Goal: Transaction & Acquisition: Purchase product/service

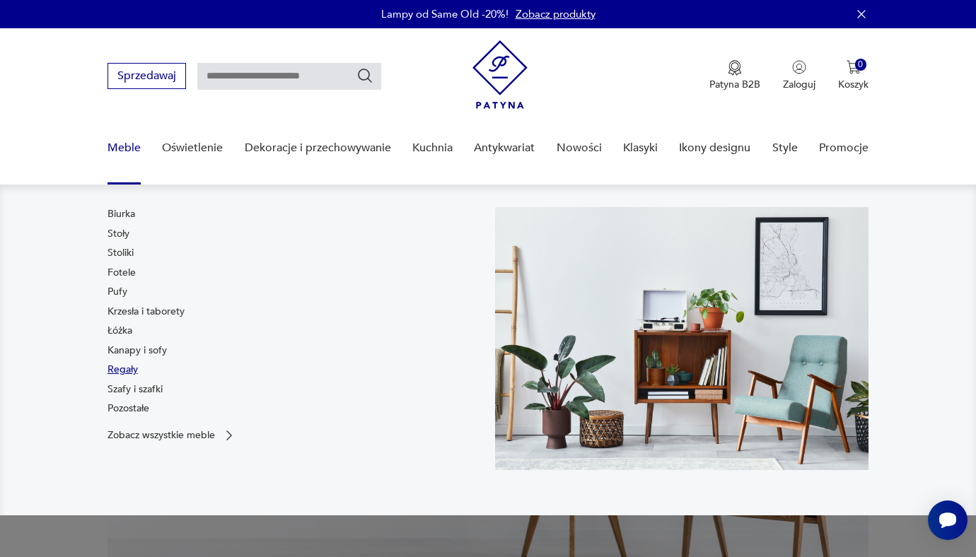
click at [117, 368] on link "Regały" at bounding box center [122, 370] width 30 height 14
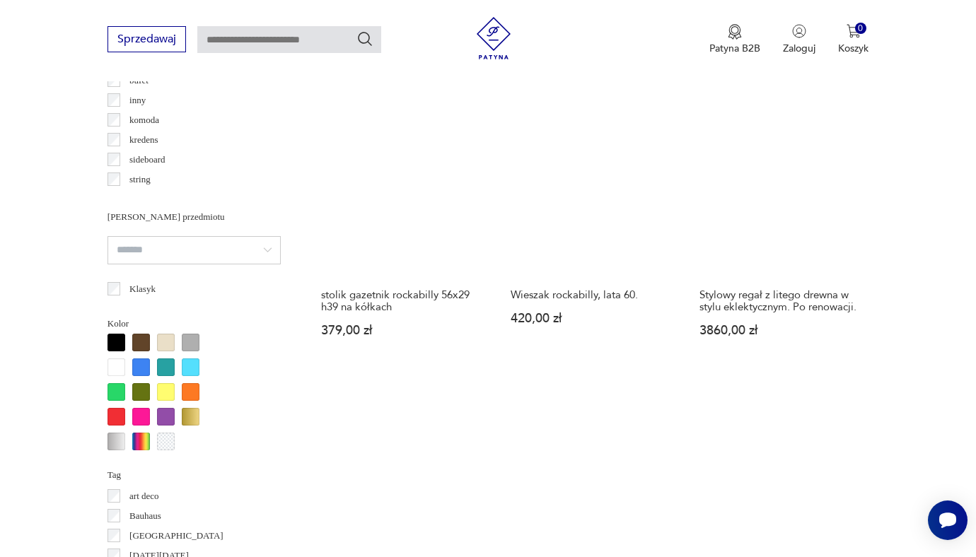
scroll to position [1179, 0]
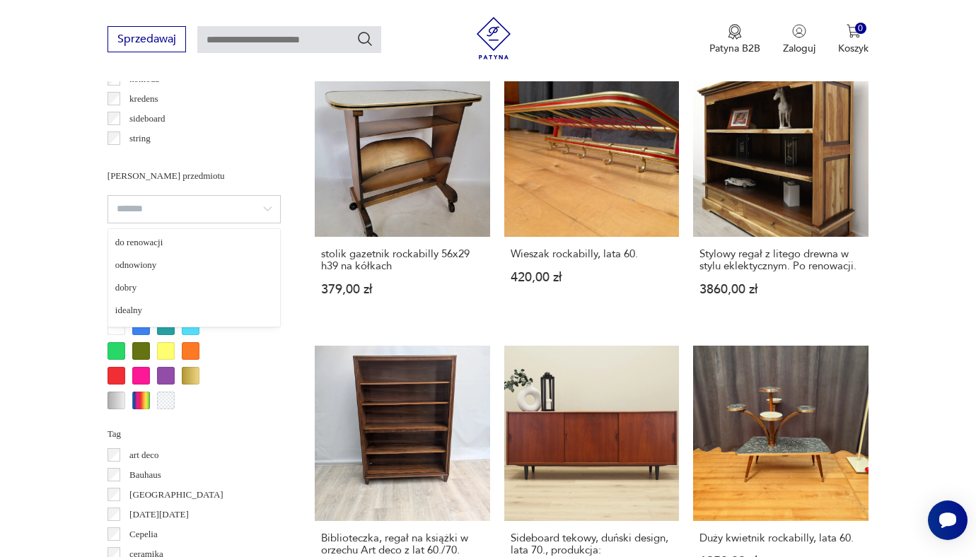
click at [220, 205] on input "search" at bounding box center [193, 209] width 173 height 28
type input "*********"
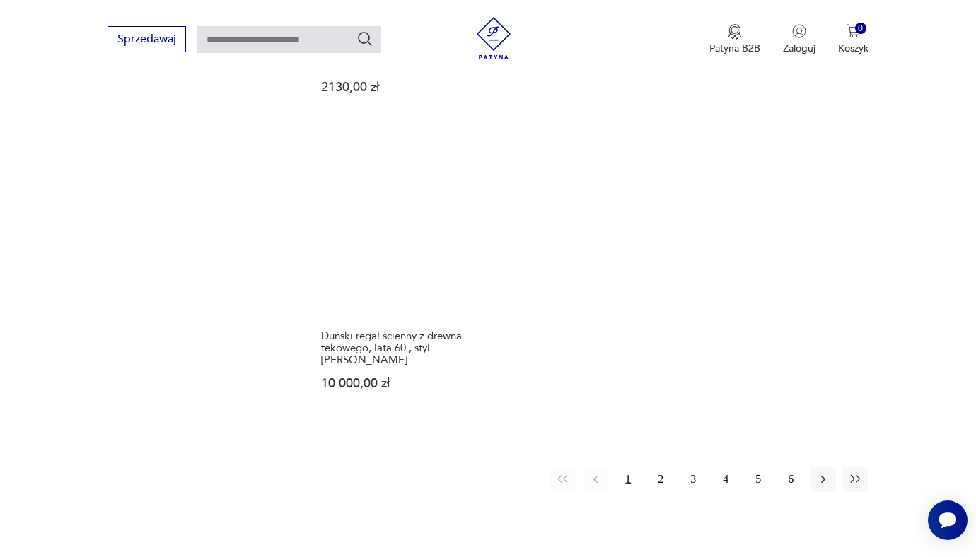
scroll to position [2050, 0]
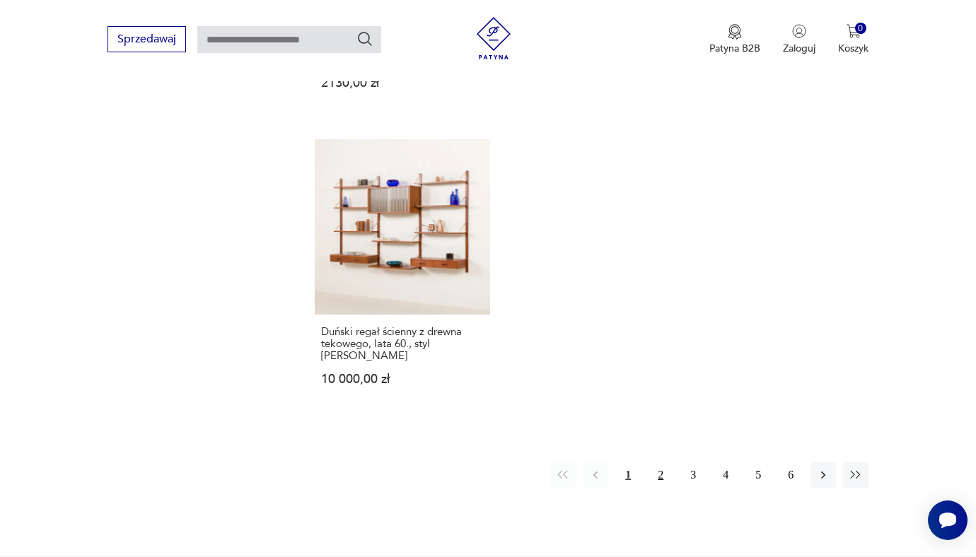
click at [663, 462] on button "2" at bounding box center [660, 474] width 25 height 25
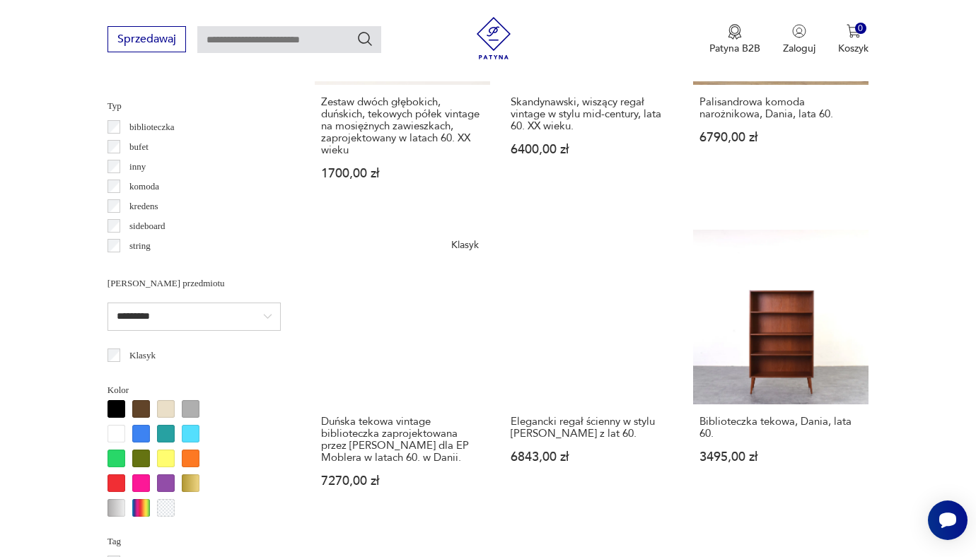
scroll to position [1076, 0]
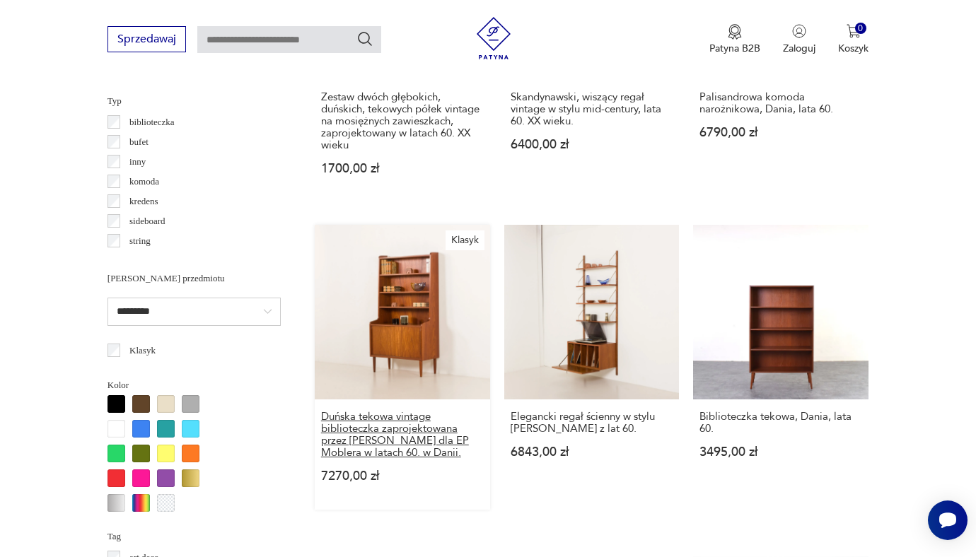
click at [354, 436] on h3 "Duńska tekowa vintage biblioteczka zaprojektowana przez [PERSON_NAME] dla EP Mo…" at bounding box center [402, 435] width 163 height 48
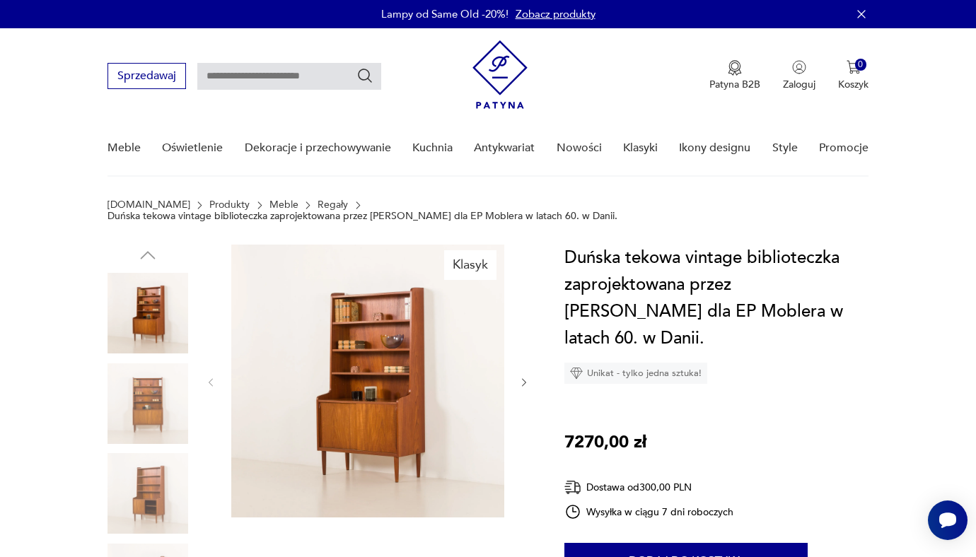
click at [153, 404] on img at bounding box center [147, 403] width 81 height 81
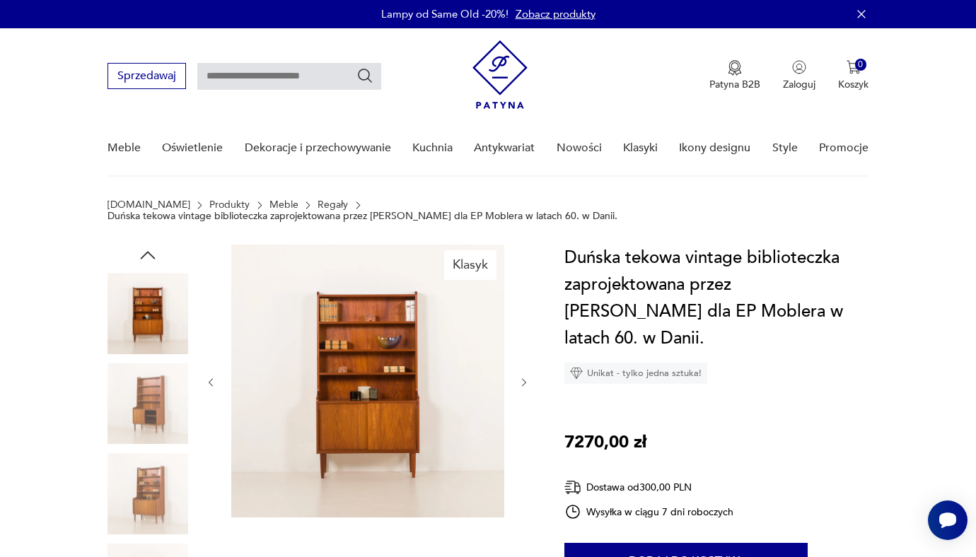
click at [153, 416] on img at bounding box center [147, 403] width 81 height 81
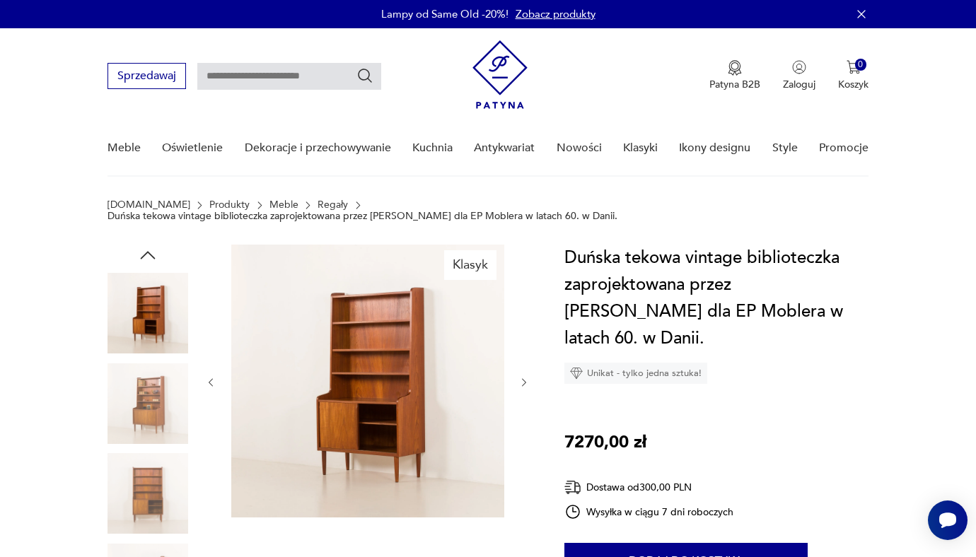
click at [153, 416] on img at bounding box center [147, 403] width 81 height 81
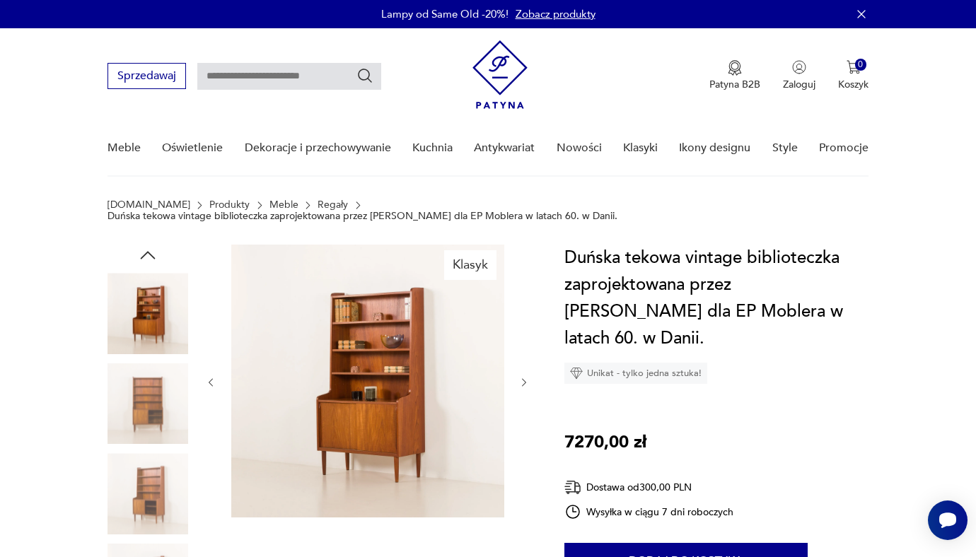
click at [153, 416] on img at bounding box center [147, 403] width 81 height 81
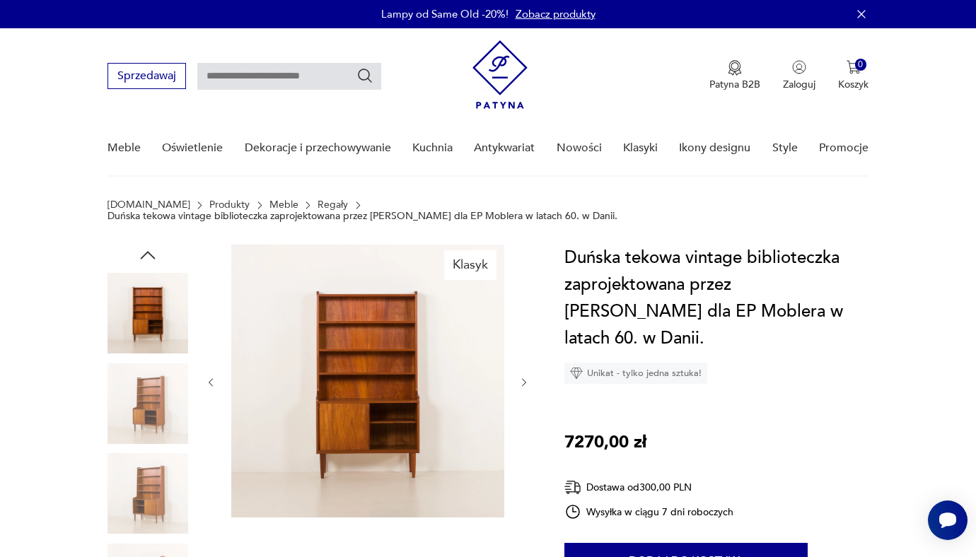
click at [153, 416] on img at bounding box center [147, 403] width 81 height 81
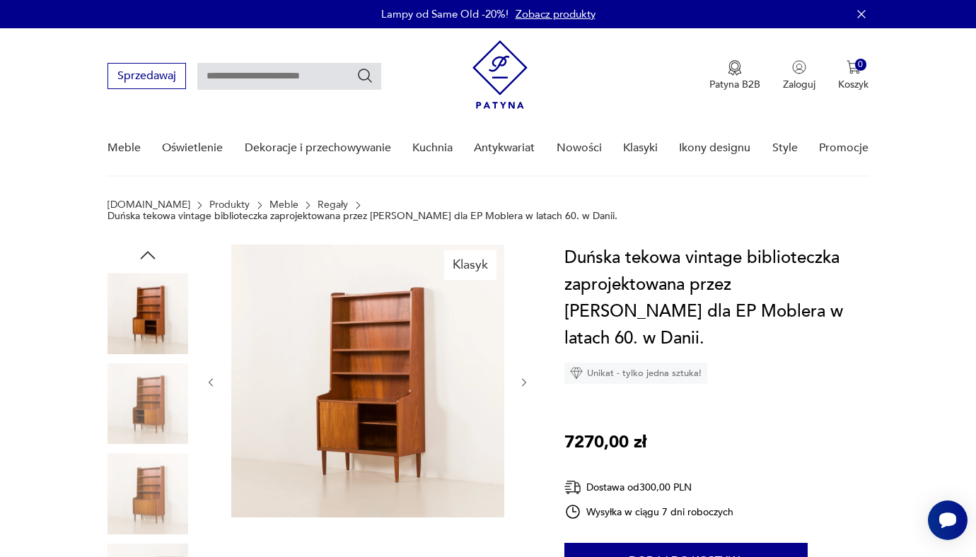
click at [153, 416] on img at bounding box center [147, 403] width 81 height 81
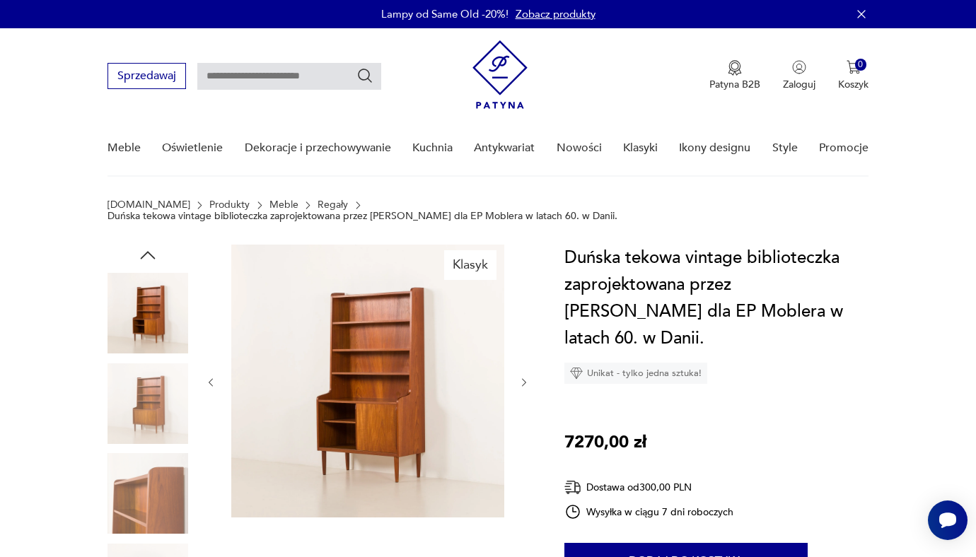
click at [153, 416] on img at bounding box center [147, 403] width 81 height 81
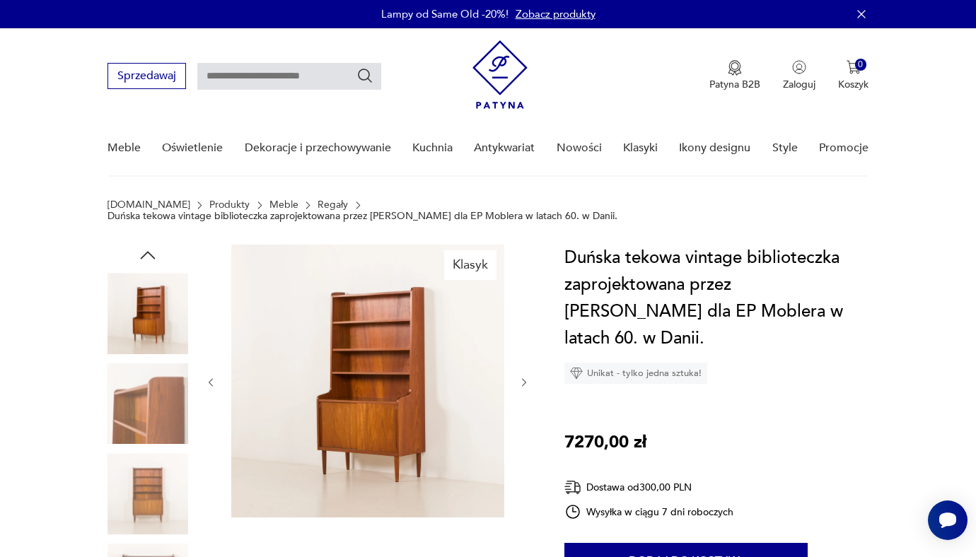
click at [153, 416] on img at bounding box center [147, 403] width 81 height 81
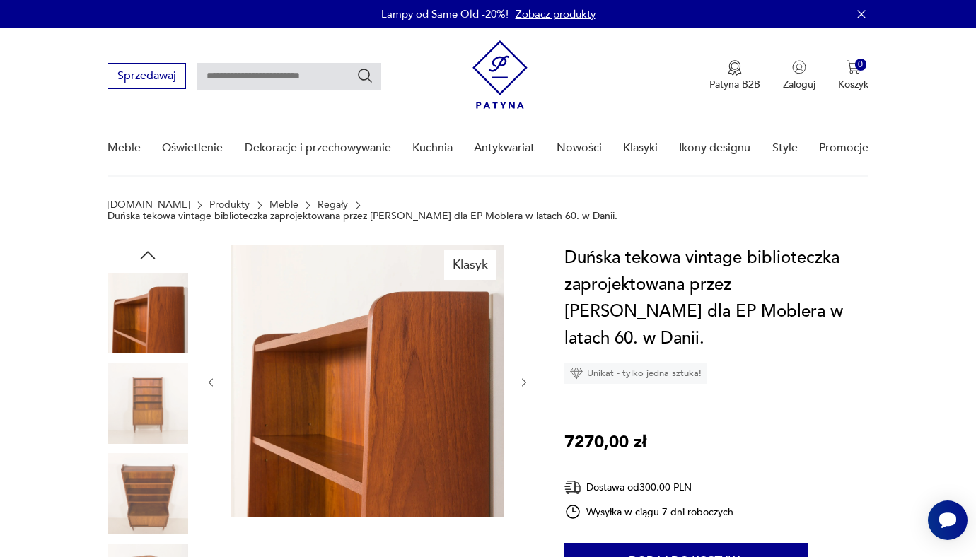
click at [153, 416] on img at bounding box center [147, 403] width 81 height 81
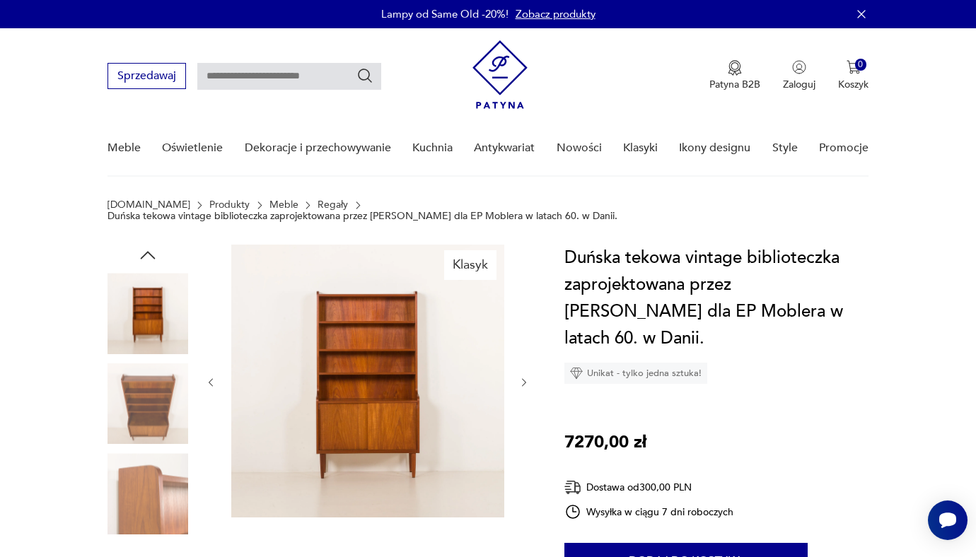
click at [153, 416] on img at bounding box center [147, 403] width 81 height 81
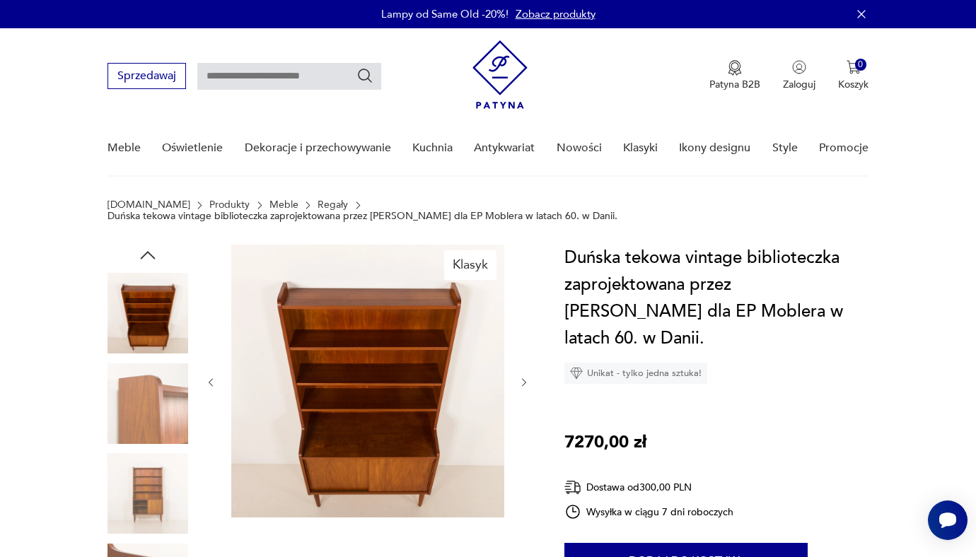
click at [153, 416] on img at bounding box center [147, 403] width 81 height 81
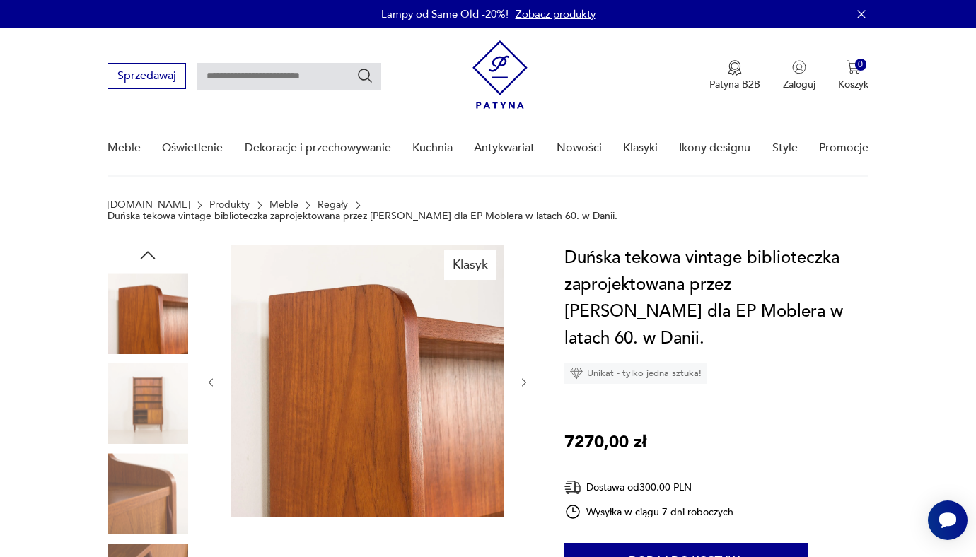
click at [153, 416] on img at bounding box center [147, 403] width 81 height 81
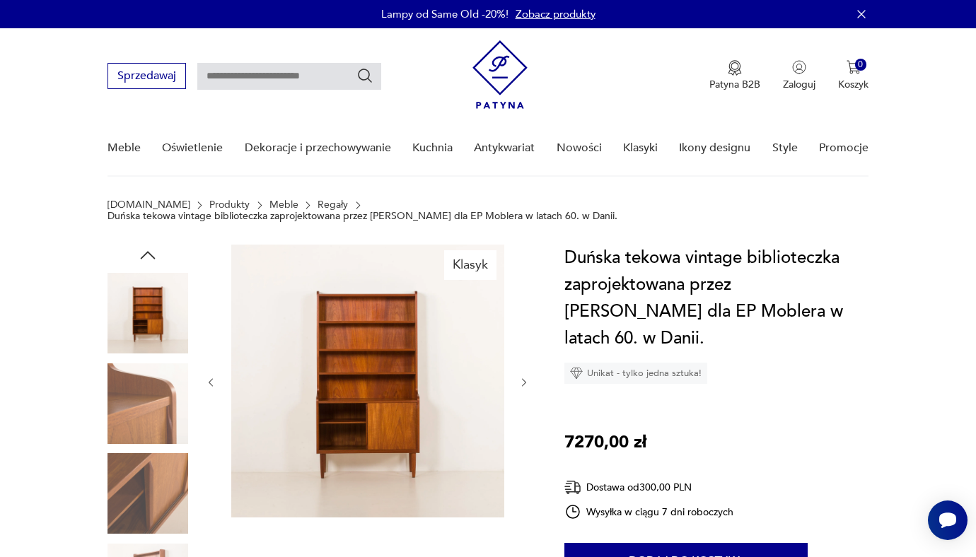
click at [153, 416] on img at bounding box center [147, 403] width 81 height 81
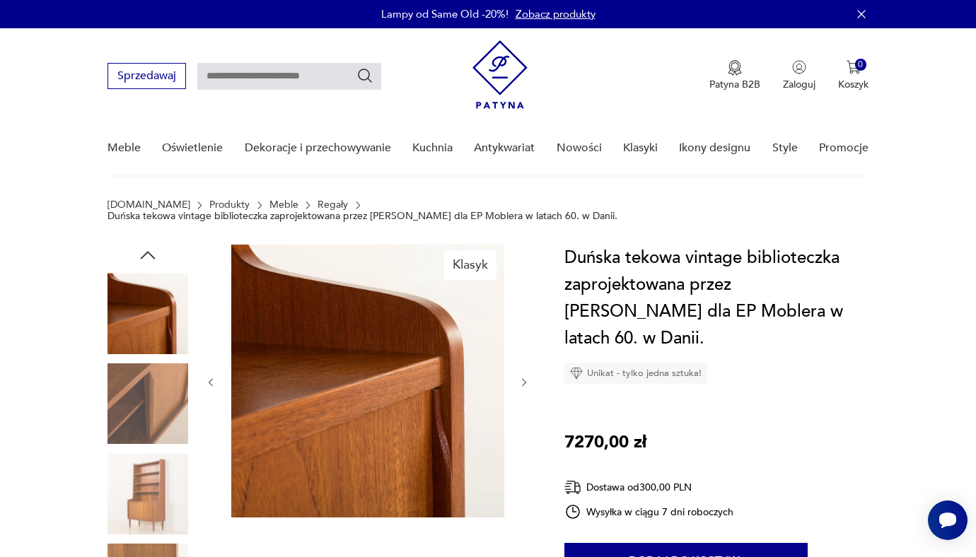
click at [153, 416] on img at bounding box center [147, 403] width 81 height 81
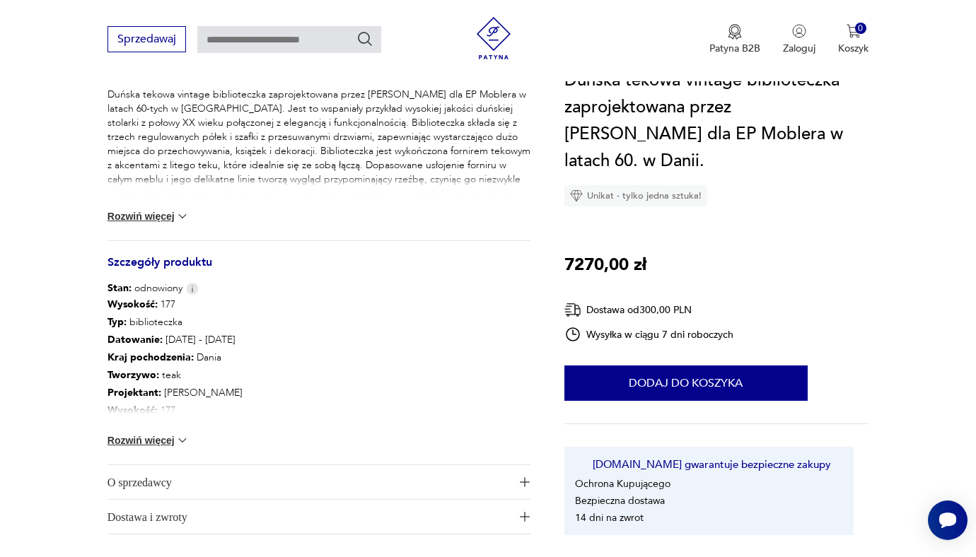
scroll to position [630, 0]
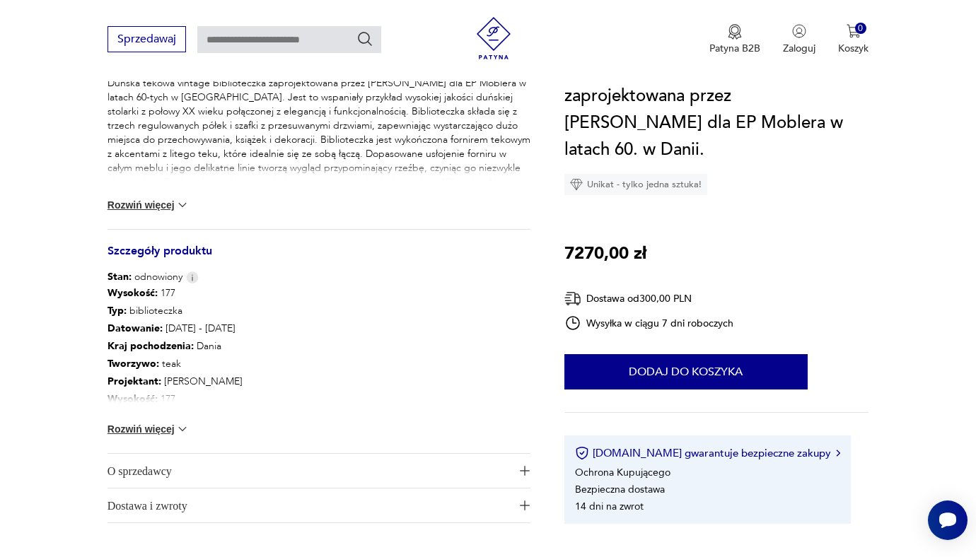
click at [179, 422] on img at bounding box center [182, 429] width 14 height 14
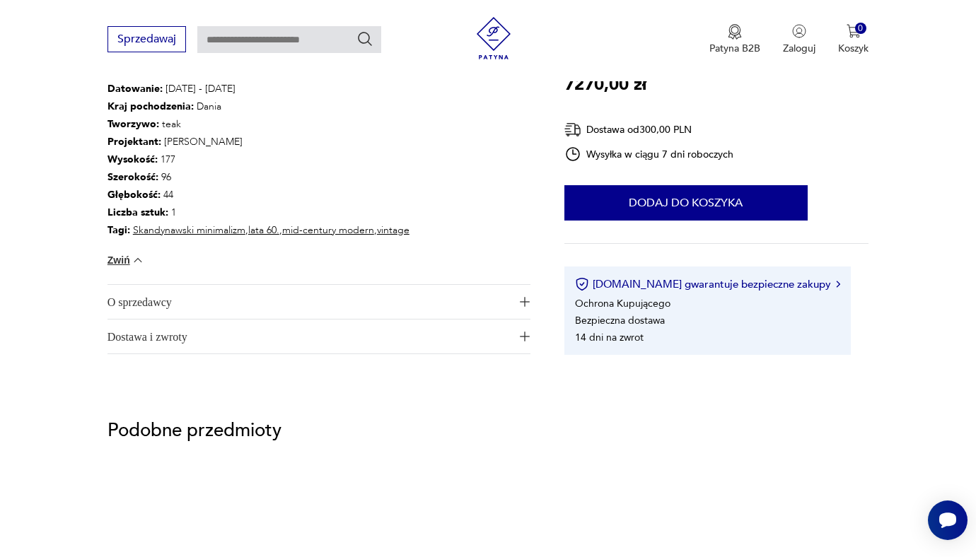
scroll to position [886, 0]
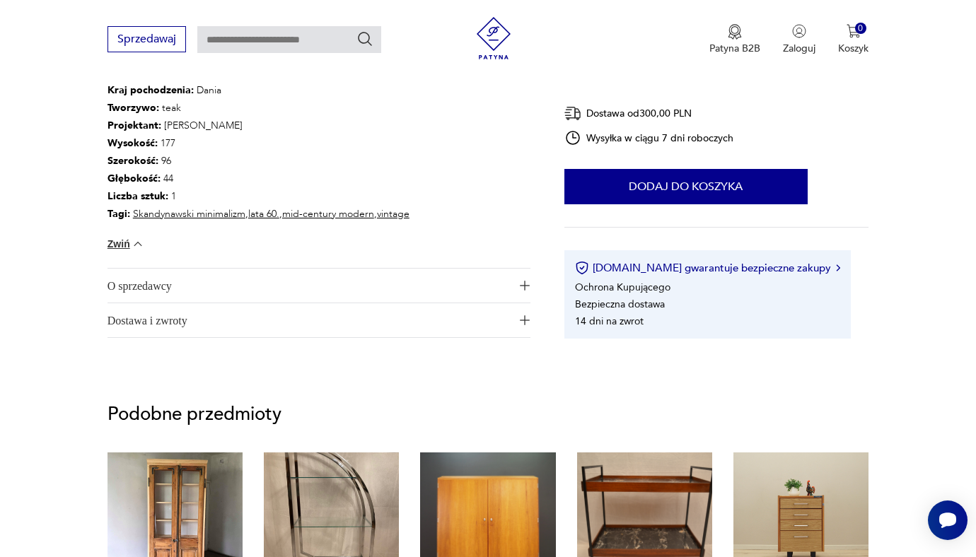
click at [164, 279] on span "O sprzedawcy" at bounding box center [309, 286] width 404 height 34
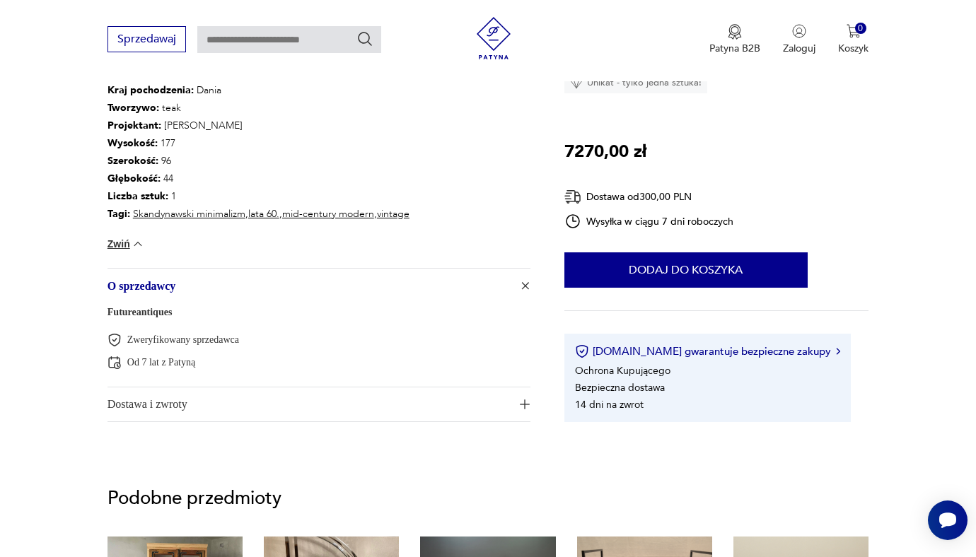
click at [195, 401] on span "Dostawa i zwroty" at bounding box center [309, 404] width 404 height 34
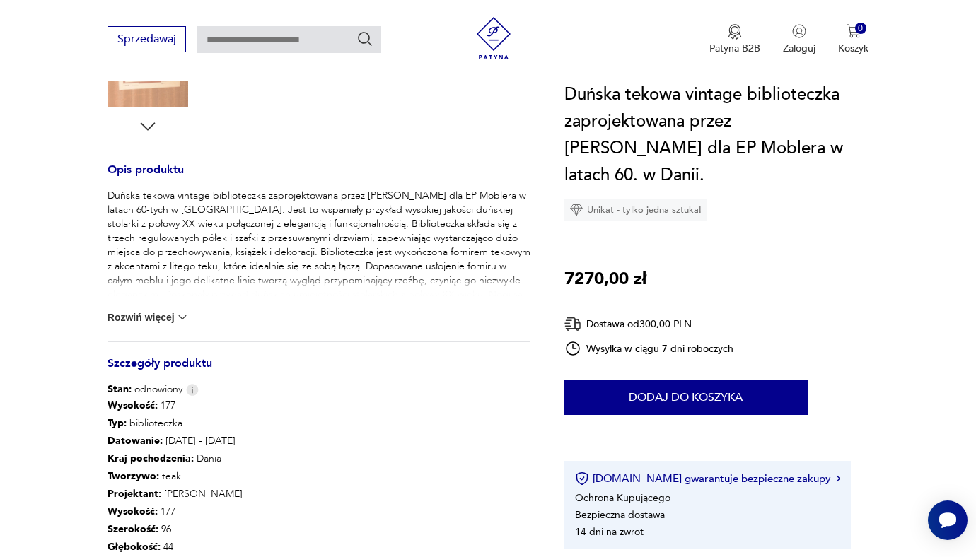
scroll to position [504, 0]
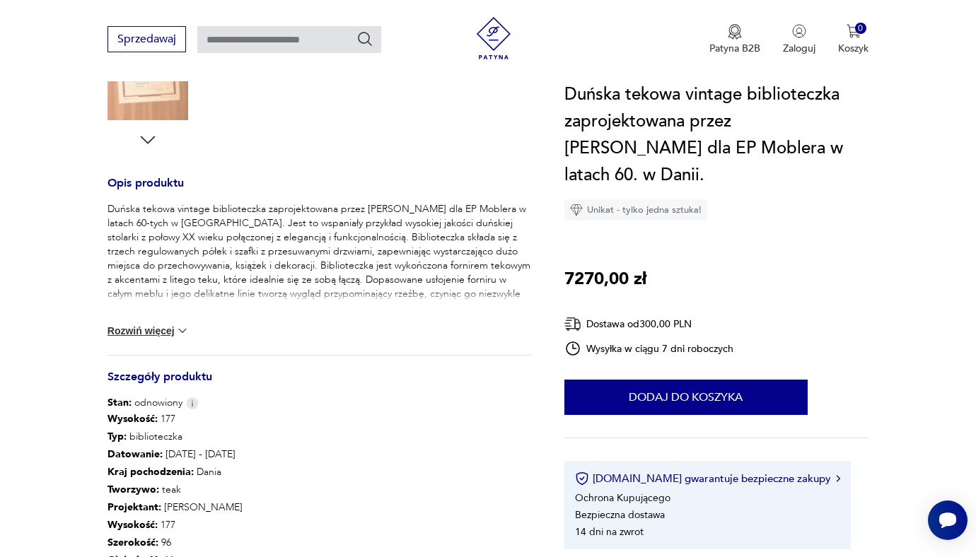
click at [151, 324] on button "Rozwiń więcej" at bounding box center [148, 331] width 82 height 14
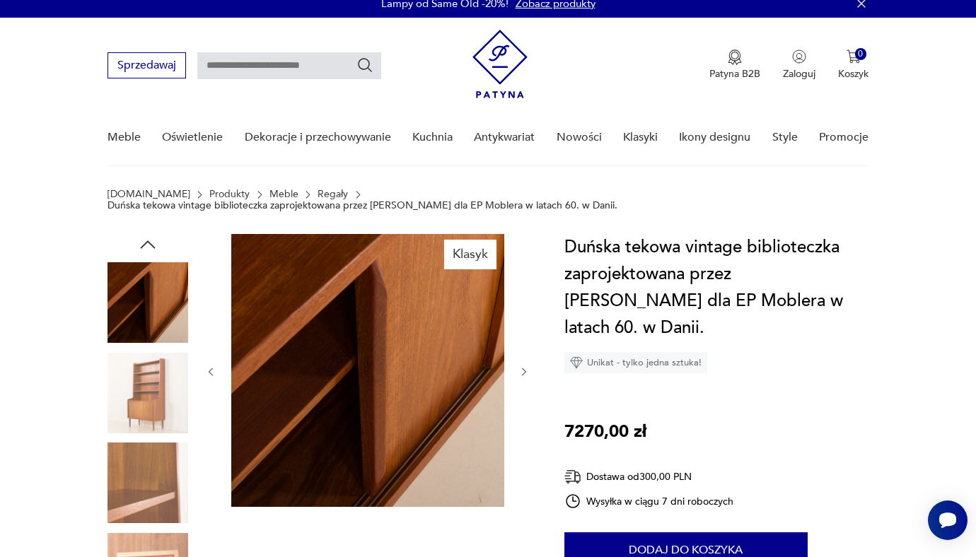
scroll to position [0, 0]
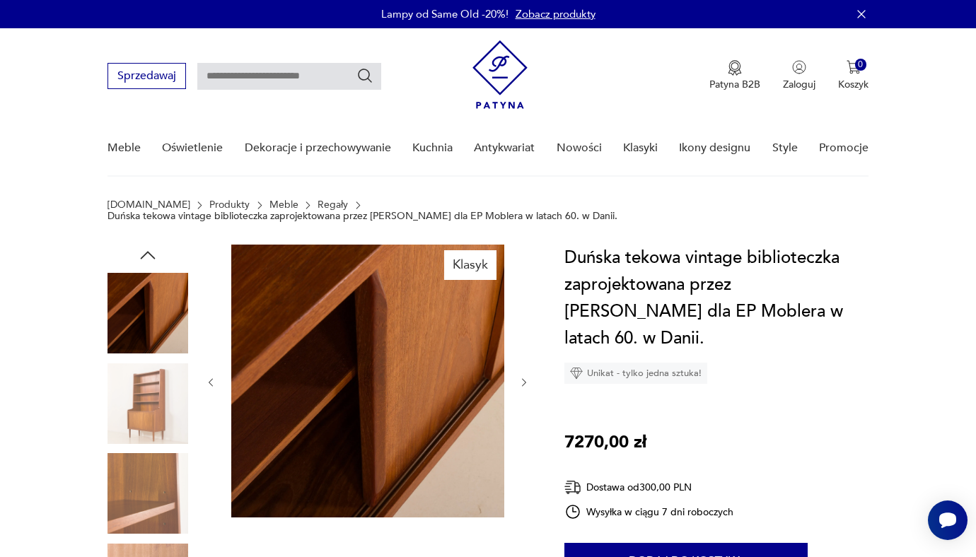
click at [135, 363] on img at bounding box center [147, 403] width 81 height 81
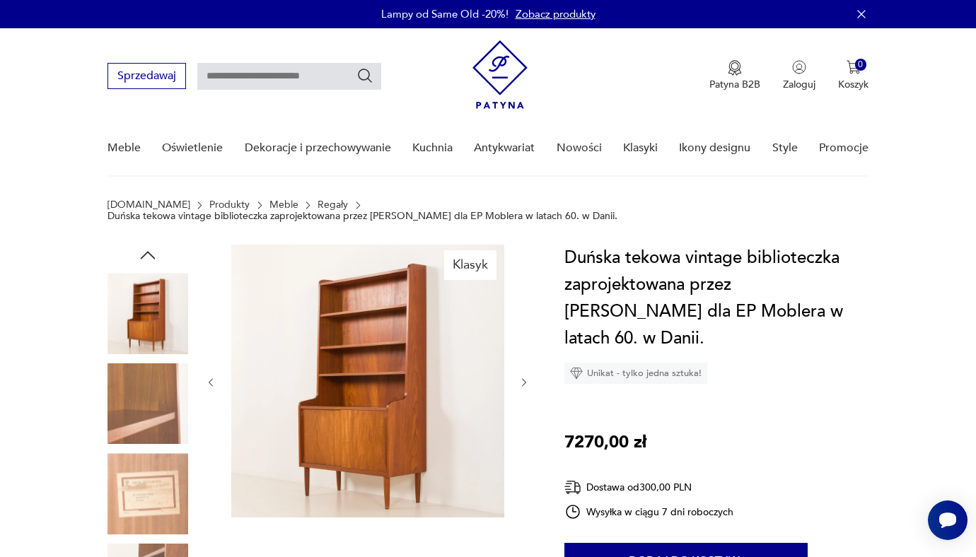
click at [150, 383] on img at bounding box center [147, 403] width 81 height 81
